Goal: Transaction & Acquisition: Purchase product/service

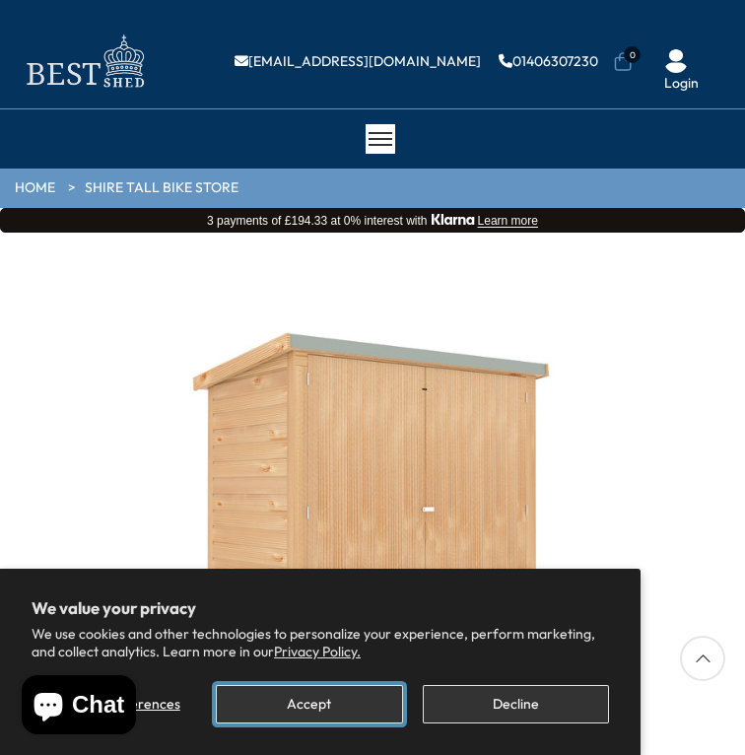
click at [338, 694] on button "Accept" at bounding box center [309, 704] width 186 height 38
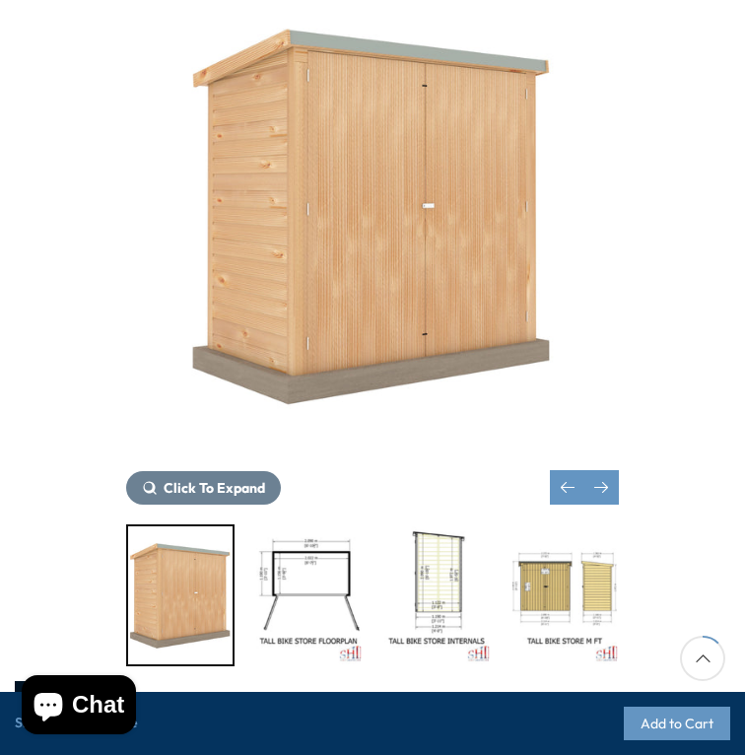
scroll to position [304, 0]
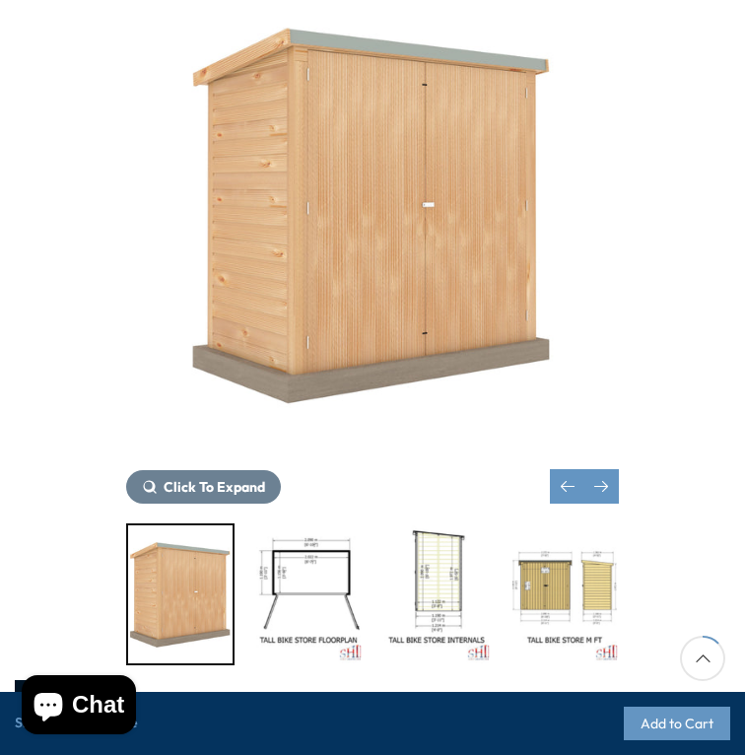
click at [300, 588] on img "2 / 10" at bounding box center [308, 594] width 104 height 138
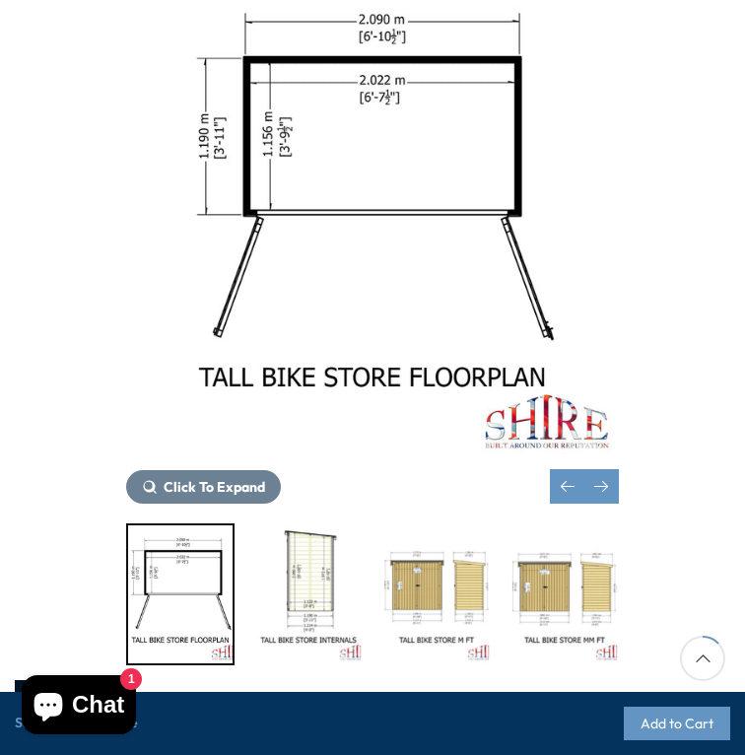
click at [324, 588] on img "3 / 10" at bounding box center [308, 594] width 104 height 138
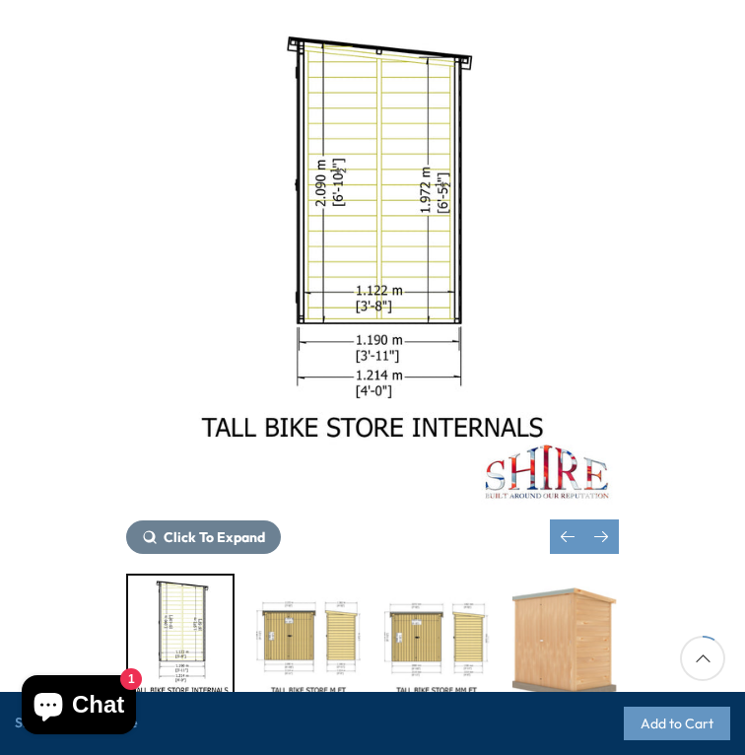
scroll to position [298, 0]
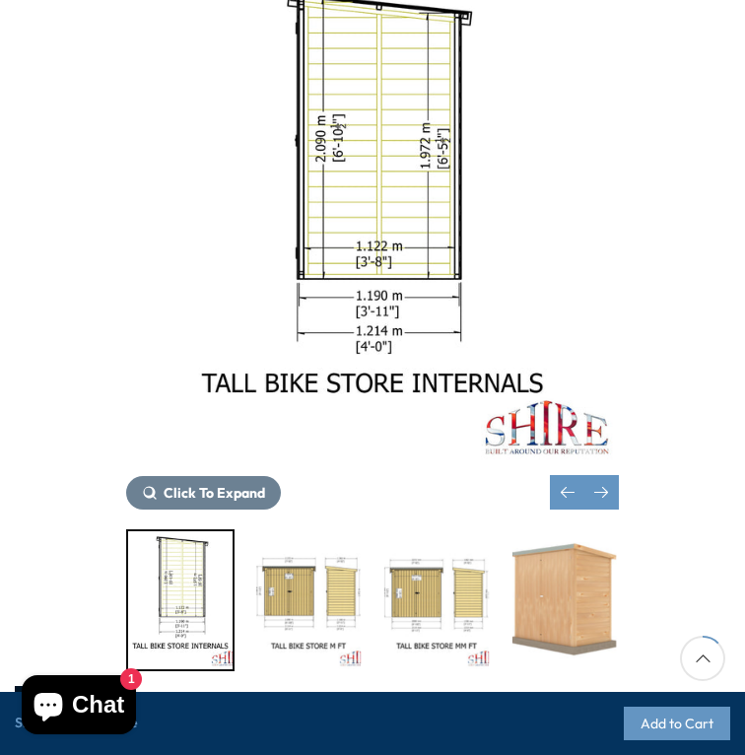
click at [331, 590] on img "4 / 10" at bounding box center [308, 600] width 104 height 138
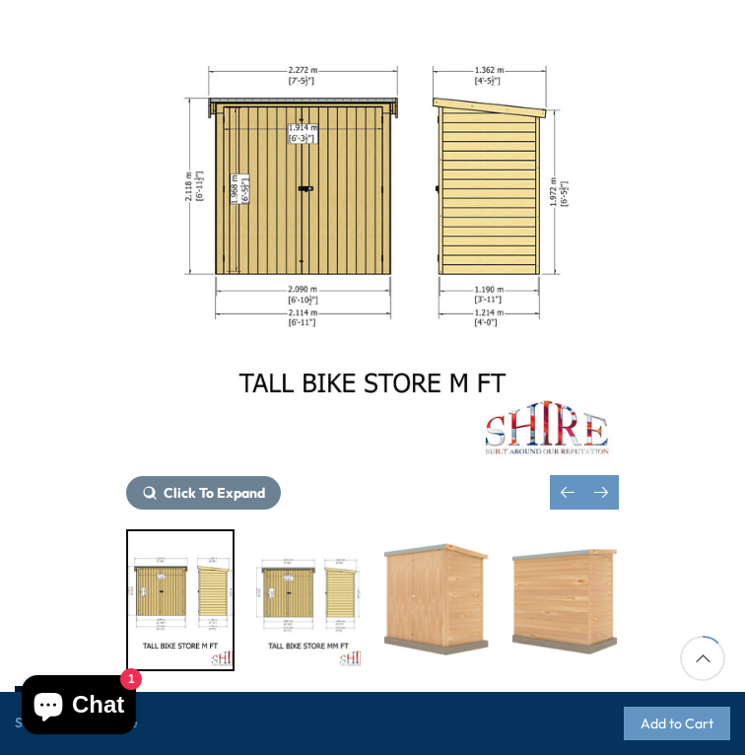
click at [399, 595] on img "6 / 10" at bounding box center [436, 600] width 104 height 138
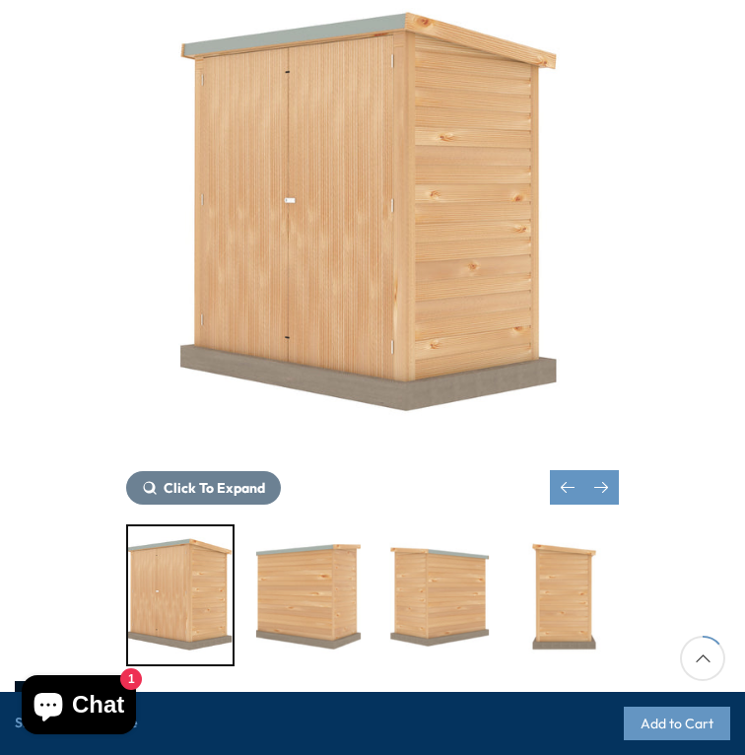
scroll to position [297, 0]
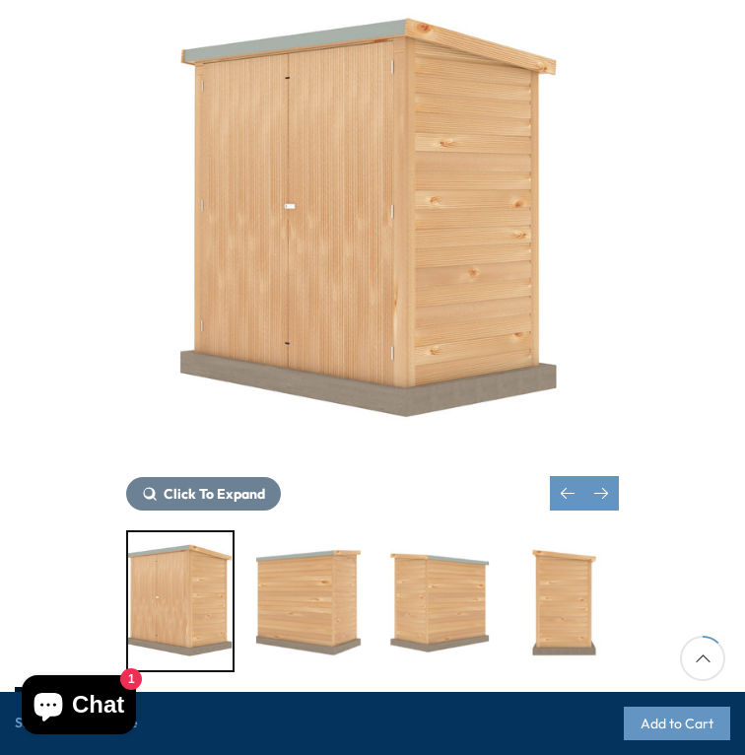
click at [338, 611] on img "7 / 10" at bounding box center [308, 601] width 104 height 138
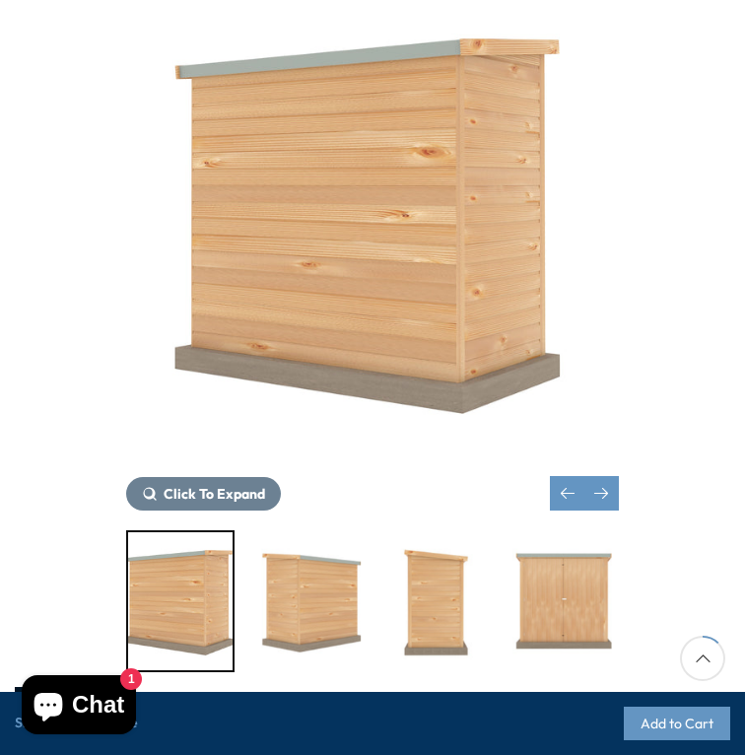
click at [379, 609] on div at bounding box center [372, 601] width 493 height 142
click at [421, 609] on img "9 / 10" at bounding box center [436, 601] width 104 height 138
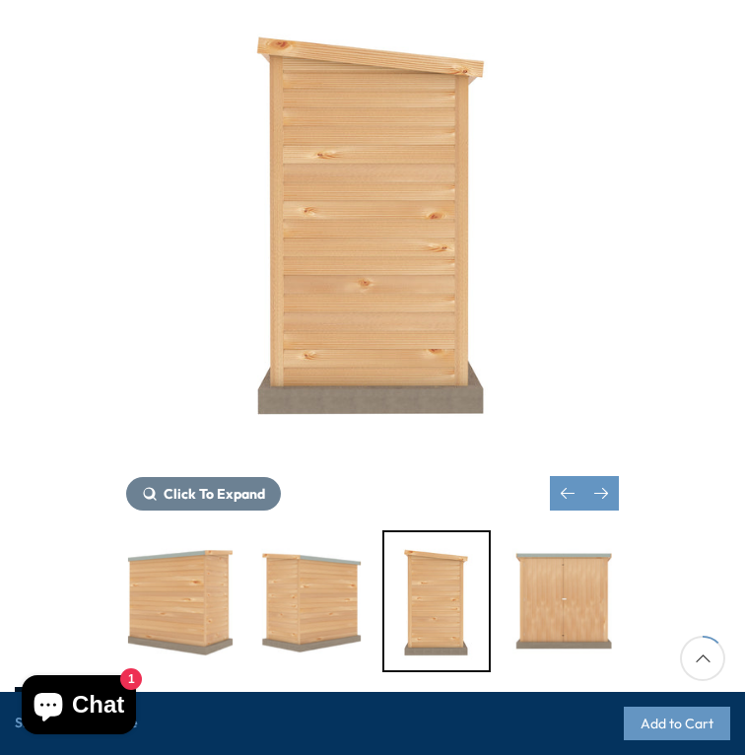
click at [533, 604] on img "10 / 10" at bounding box center [564, 601] width 104 height 138
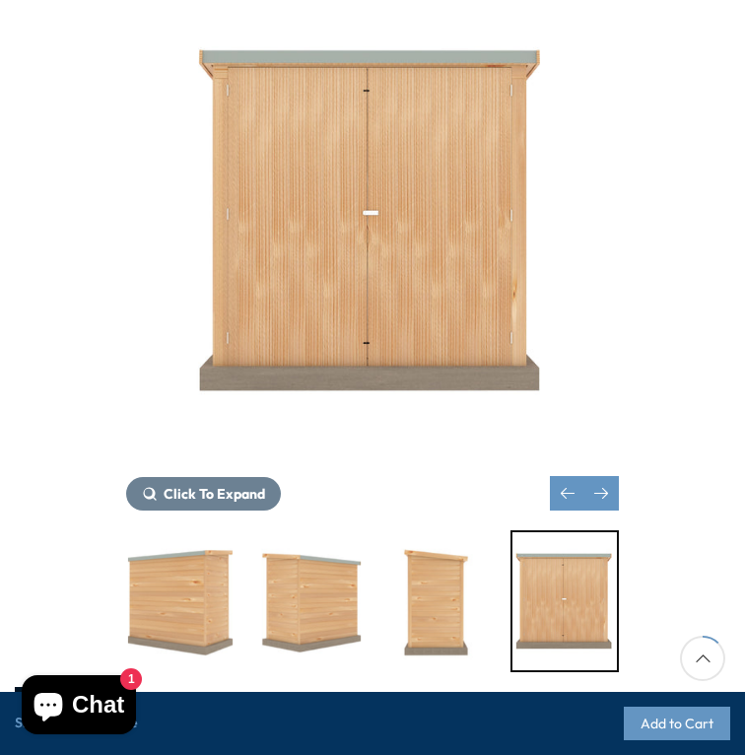
click at [163, 571] on img "7 / 10" at bounding box center [180, 601] width 104 height 138
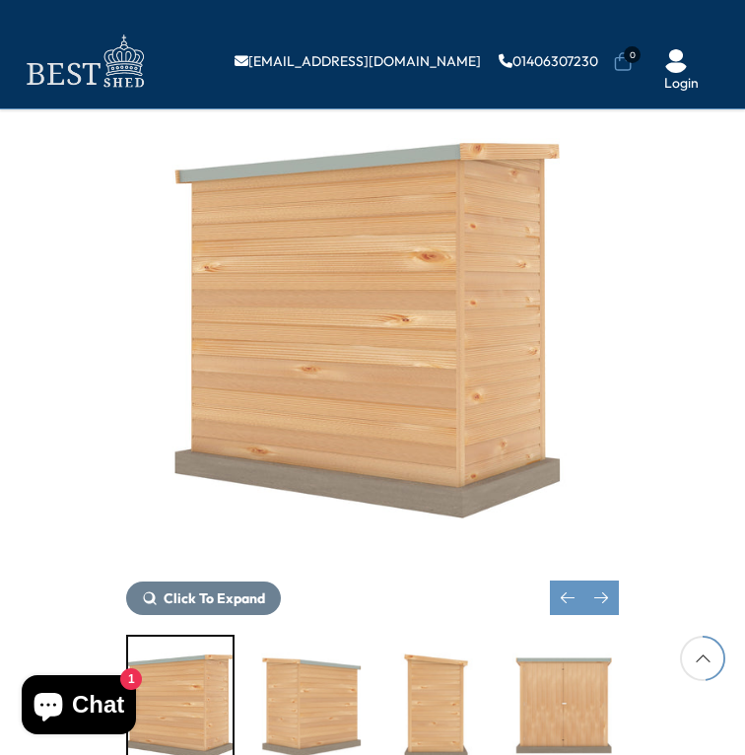
scroll to position [0, 0]
